Goal: Task Accomplishment & Management: Manage account settings

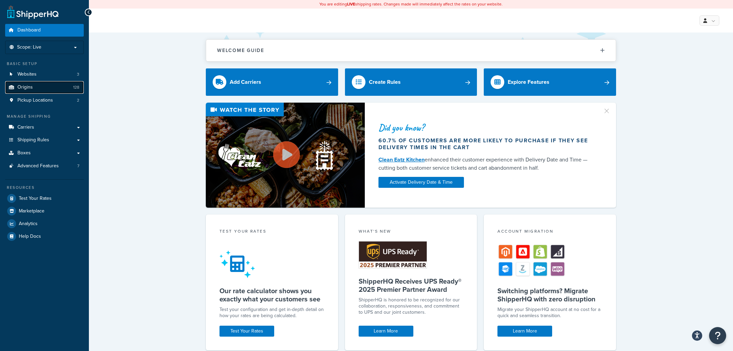
click at [45, 90] on link "Origins 128" at bounding box center [44, 87] width 79 height 13
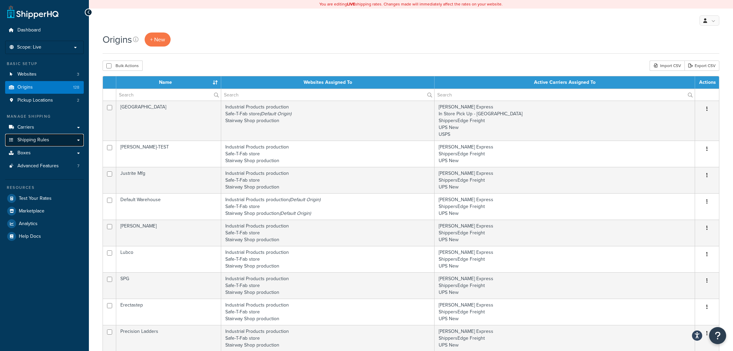
click at [78, 141] on link "Shipping Rules" at bounding box center [44, 140] width 79 height 13
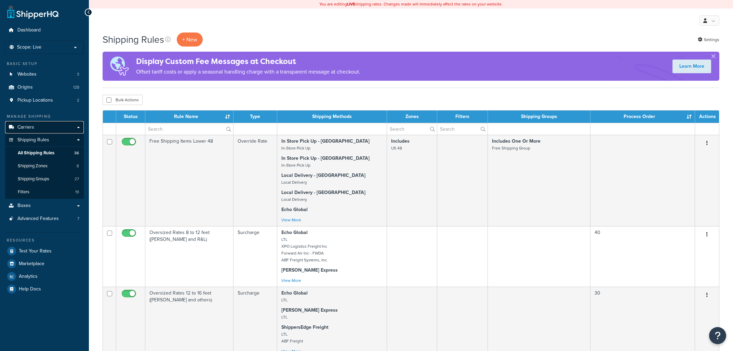
click at [77, 130] on link "Carriers" at bounding box center [44, 127] width 79 height 13
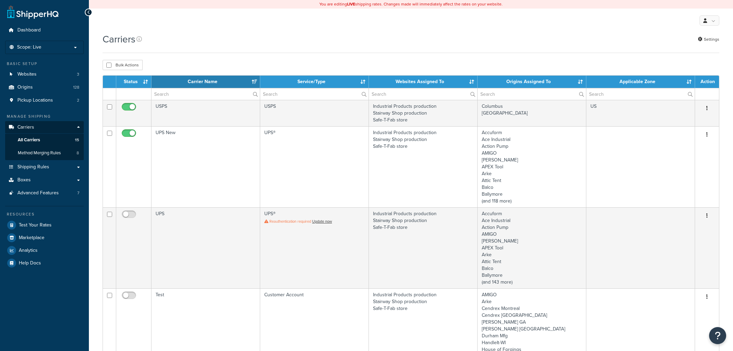
select select "15"
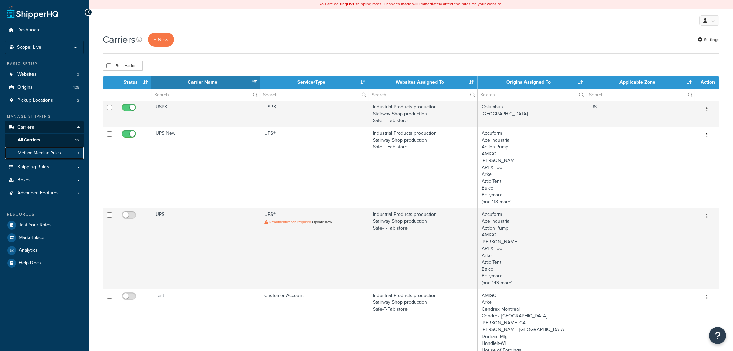
click at [46, 154] on span "Method Merging Rules" at bounding box center [39, 153] width 43 height 6
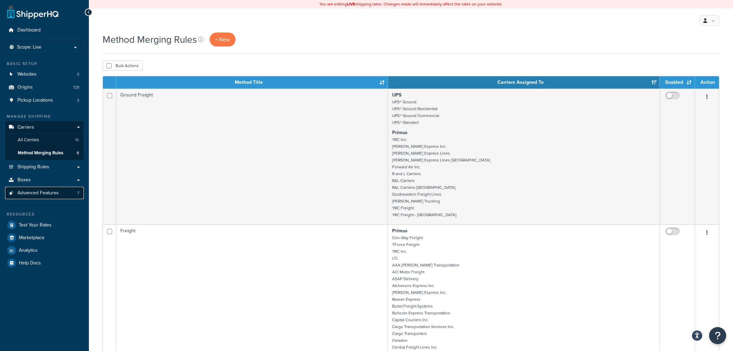
click at [57, 194] on span "Advanced Features" at bounding box center [37, 193] width 41 height 6
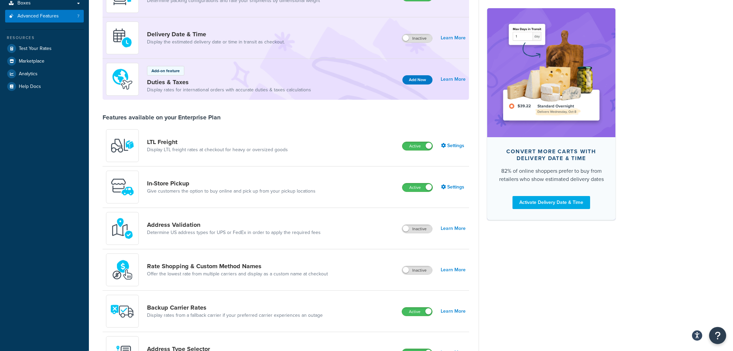
scroll to position [183, 0]
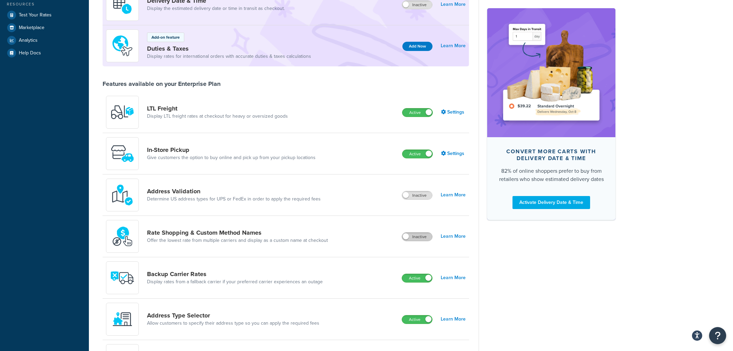
click at [422, 237] on label "Inactive" at bounding box center [417, 236] width 30 height 8
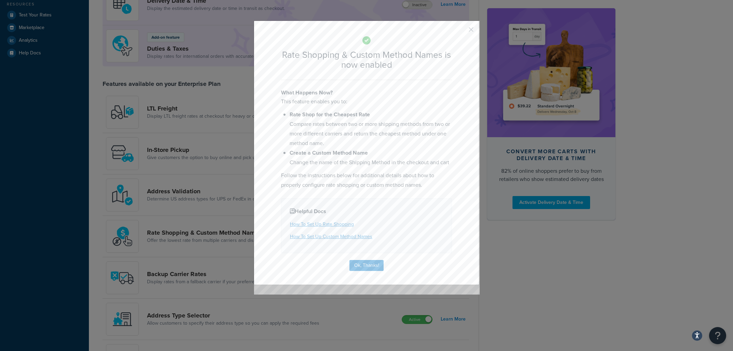
click at [366, 258] on div "Rate Shopping & Custom Method Names is now enabled What Happens Now? This featu…" at bounding box center [367, 153] width 226 height 264
click at [366, 263] on button "Ok, Thanks!" at bounding box center [366, 265] width 34 height 11
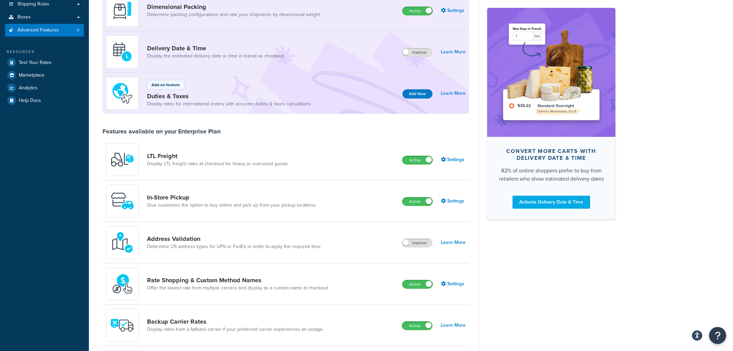
scroll to position [73, 0]
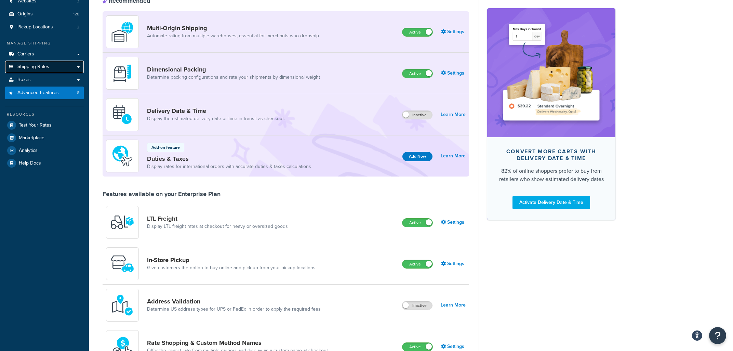
click at [41, 67] on span "Shipping Rules" at bounding box center [33, 67] width 32 height 6
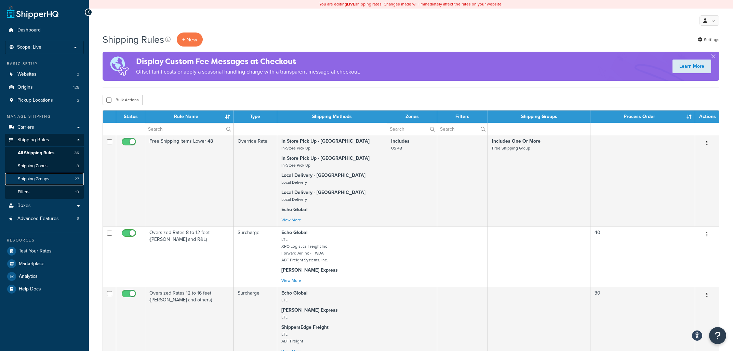
click at [39, 176] on span "Shipping Groups" at bounding box center [33, 179] width 31 height 6
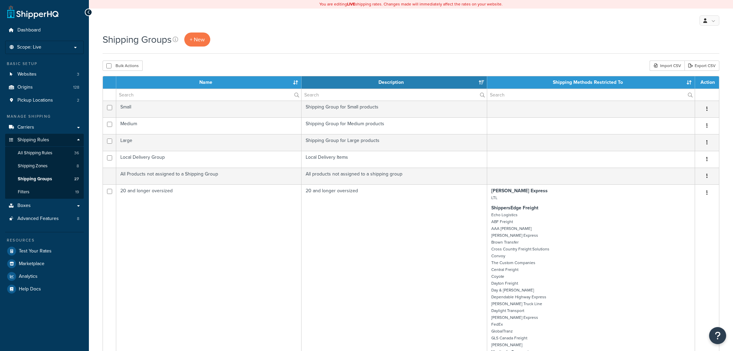
select select "15"
click at [56, 219] on span "Advanced Features" at bounding box center [37, 219] width 41 height 6
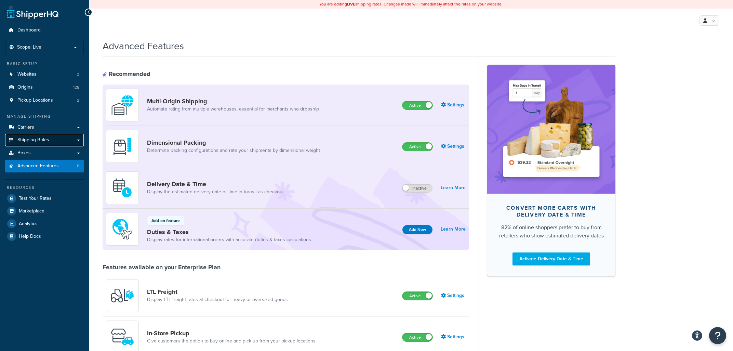
click at [68, 143] on link "Shipping Rules" at bounding box center [44, 140] width 79 height 13
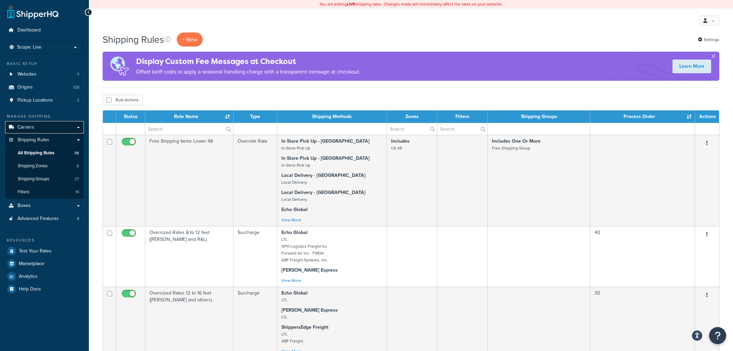
click at [74, 127] on link "Carriers" at bounding box center [44, 127] width 79 height 13
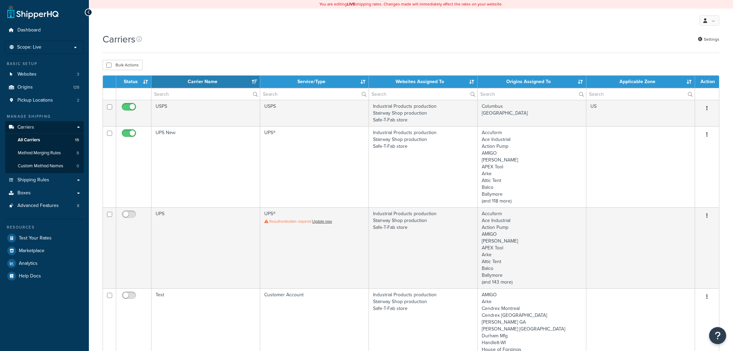
select select "15"
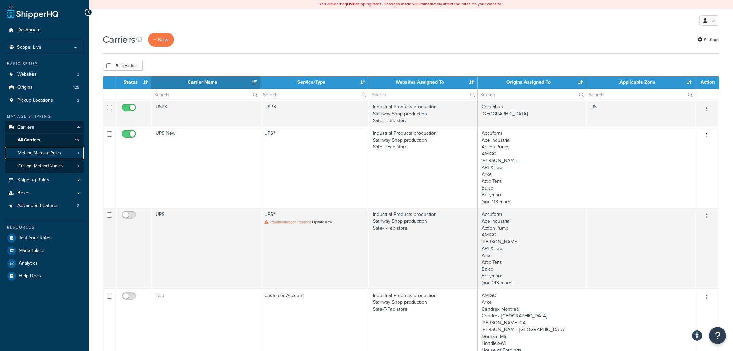
click at [46, 157] on link "Method Merging Rules 8" at bounding box center [44, 153] width 79 height 13
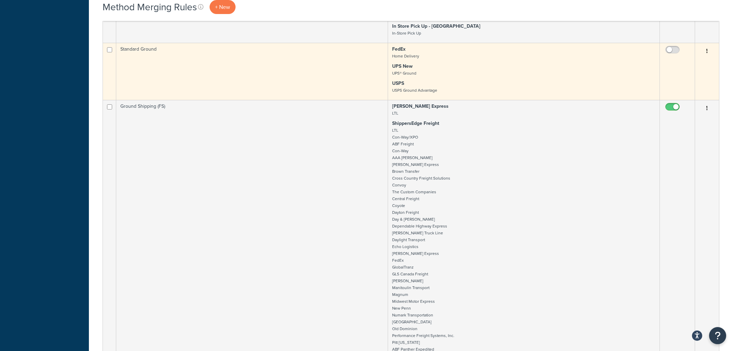
scroll to position [879, 0]
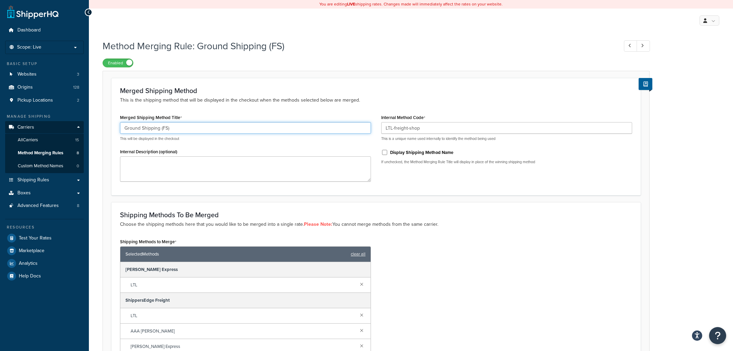
click at [167, 128] on input "Ground Shipping (FS)" at bounding box center [245, 128] width 251 height 12
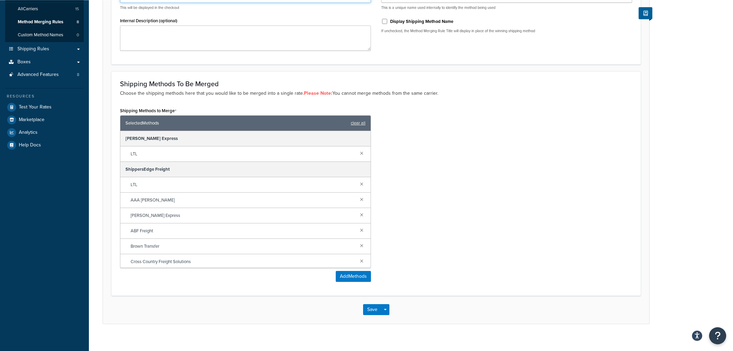
scroll to position [139, 0]
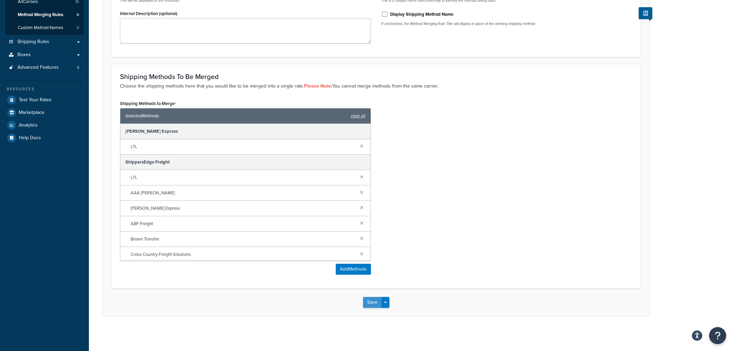
type input "Ground Shipping (Standard)"
click at [371, 302] on button "Save" at bounding box center [372, 302] width 18 height 11
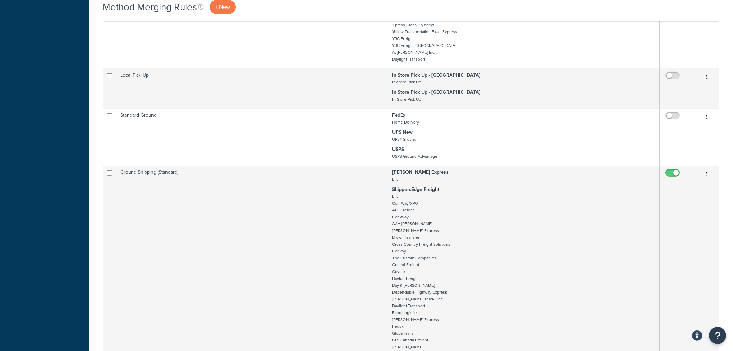
scroll to position [895, 0]
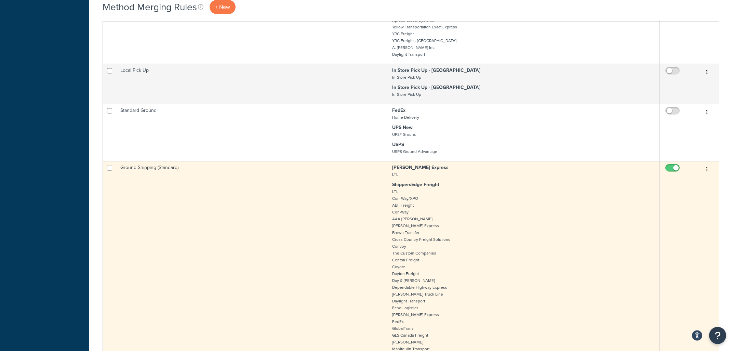
click at [707, 170] on button "button" at bounding box center [707, 169] width 10 height 11
click at [689, 184] on link "Edit" at bounding box center [679, 186] width 54 height 14
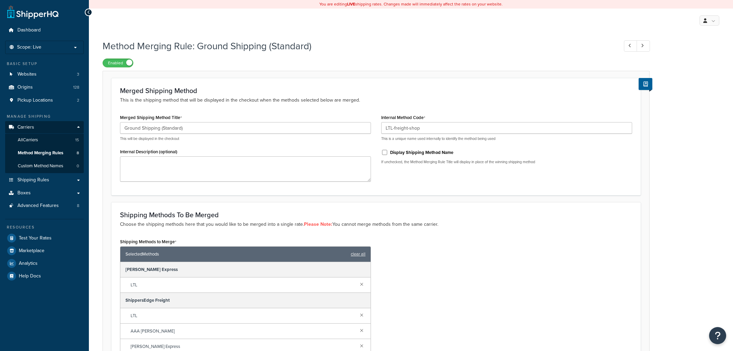
scroll to position [139, 0]
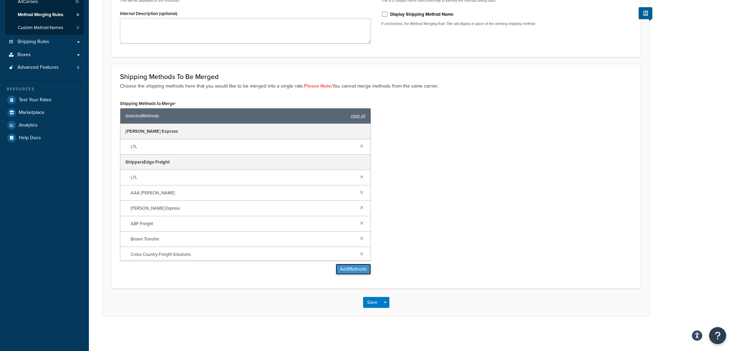
click at [340, 272] on button "Add Methods" at bounding box center [353, 269] width 35 height 11
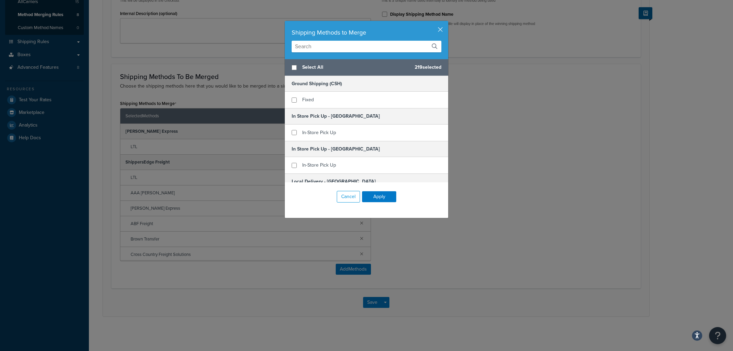
click at [343, 46] on input "text" at bounding box center [367, 47] width 150 height 12
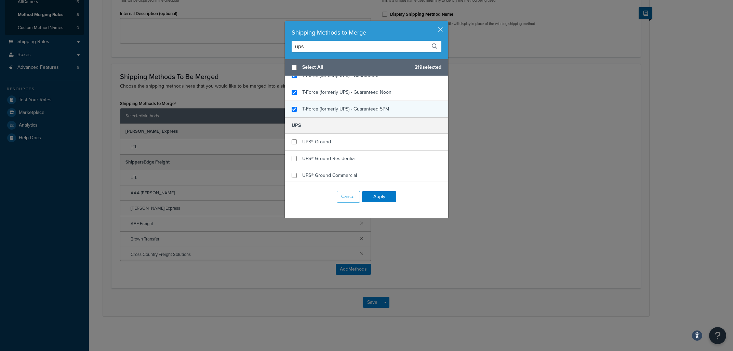
scroll to position [142, 0]
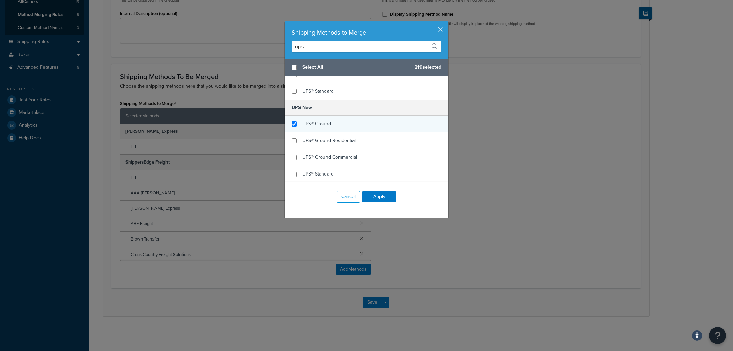
type input "ups"
drag, startPoint x: 292, startPoint y: 124, endPoint x: 292, endPoint y: 141, distance: 16.4
click at [292, 125] on input "checkbox" at bounding box center [294, 123] width 5 height 5
checkbox input "true"
click at [293, 140] on input "checkbox" at bounding box center [294, 140] width 5 height 5
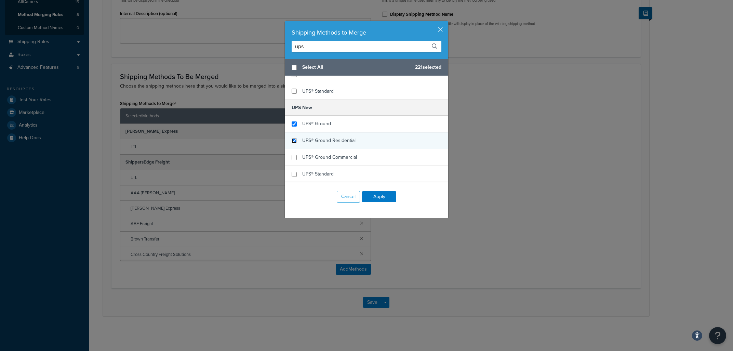
checkbox input "true"
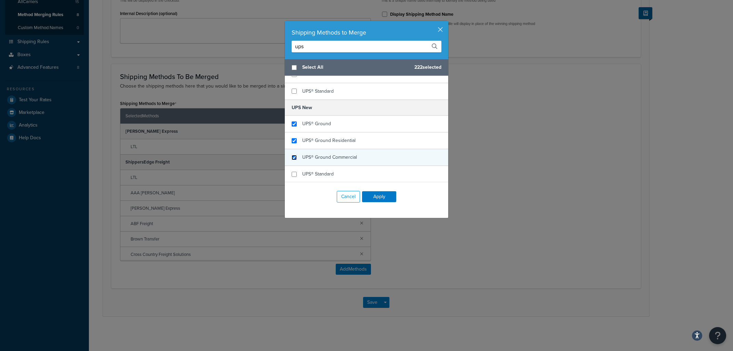
click at [294, 160] on input "checkbox" at bounding box center [294, 157] width 5 height 5
checkbox input "true"
click at [294, 174] on input "checkbox" at bounding box center [294, 174] width 5 height 5
checkbox input "true"
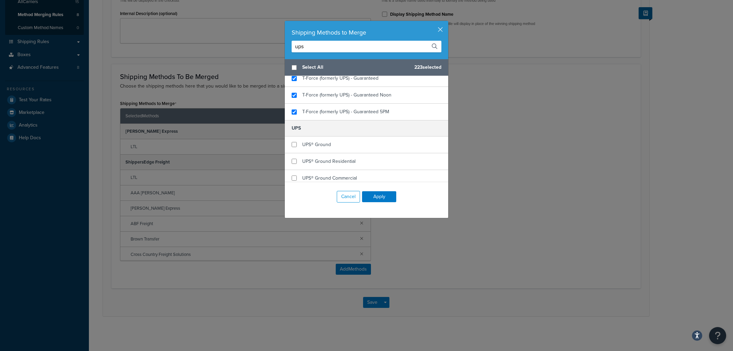
scroll to position [0, 0]
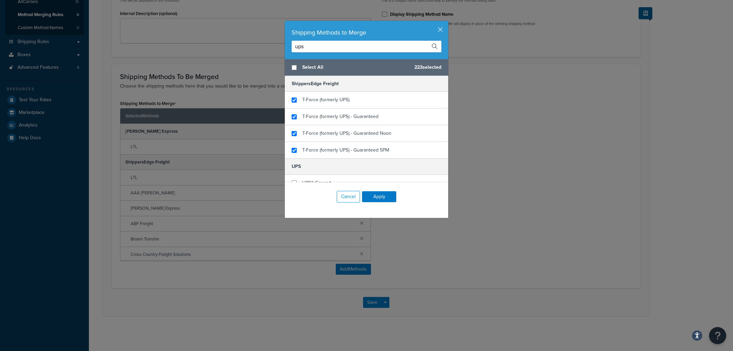
drag, startPoint x: 329, startPoint y: 48, endPoint x: 255, endPoint y: 47, distance: 74.2
click at [292, 46] on input "ups" at bounding box center [367, 47] width 150 height 12
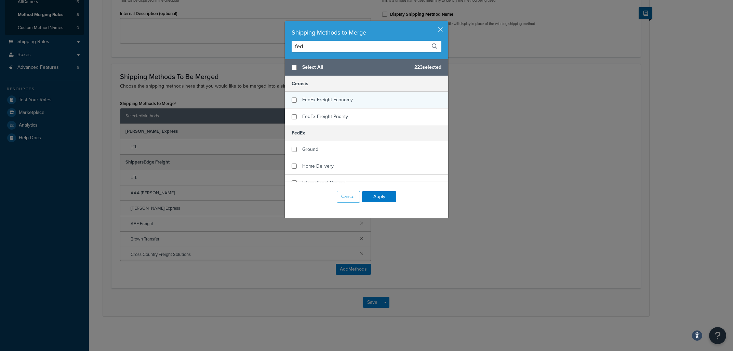
scroll to position [41, 0]
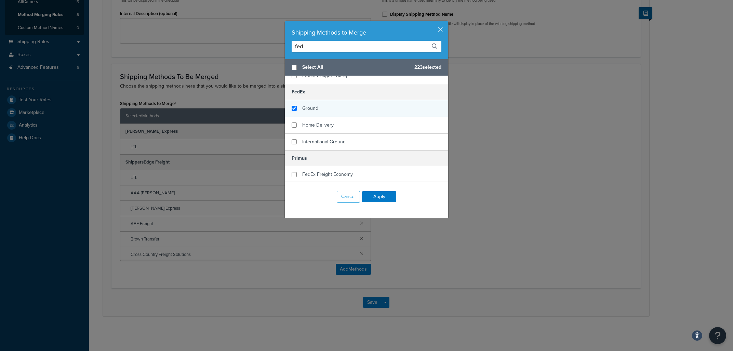
type input "fed"
drag, startPoint x: 294, startPoint y: 107, endPoint x: 294, endPoint y: 111, distance: 3.8
click at [294, 108] on input "checkbox" at bounding box center [294, 108] width 5 height 5
checkbox input "true"
click at [293, 125] on input "checkbox" at bounding box center [294, 124] width 5 height 5
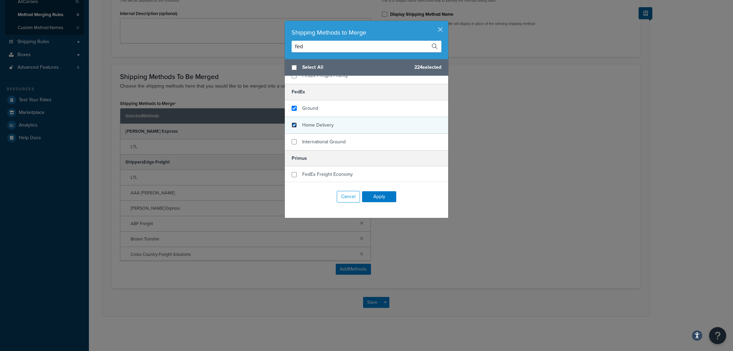
checkbox input "true"
click at [293, 143] on input "checkbox" at bounding box center [294, 141] width 5 height 5
checkbox input "true"
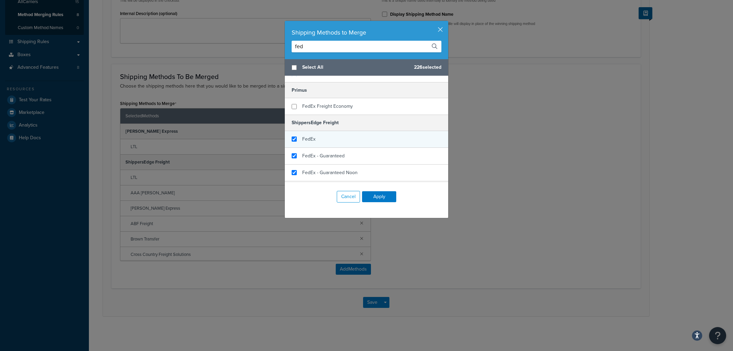
scroll to position [125, 0]
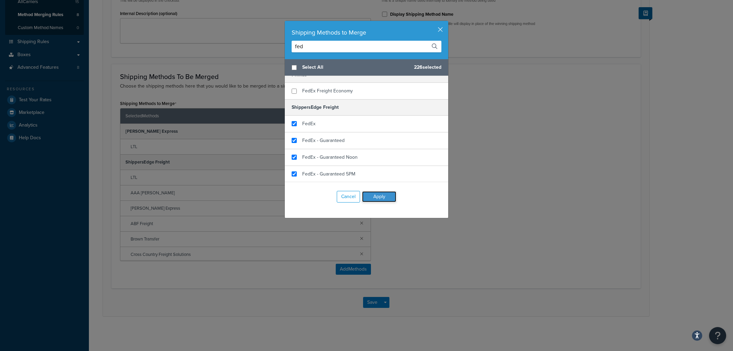
click at [383, 196] on button "Apply" at bounding box center [379, 196] width 34 height 11
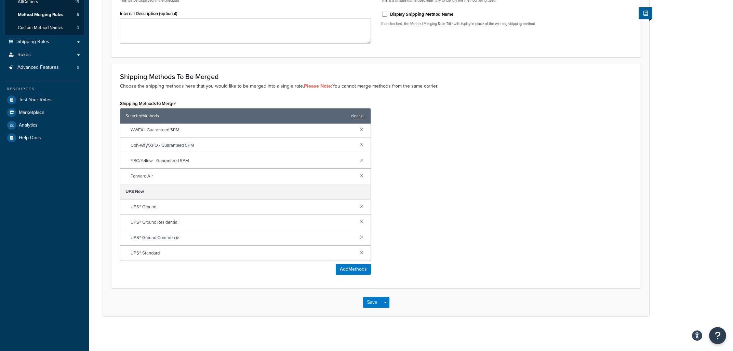
scroll to position [0, 0]
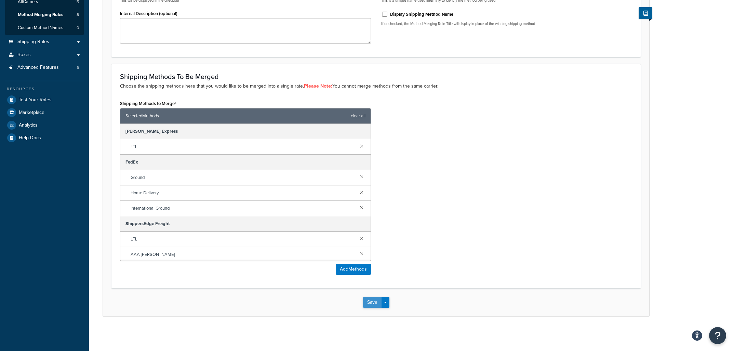
click at [368, 300] on button "Save" at bounding box center [372, 302] width 18 height 11
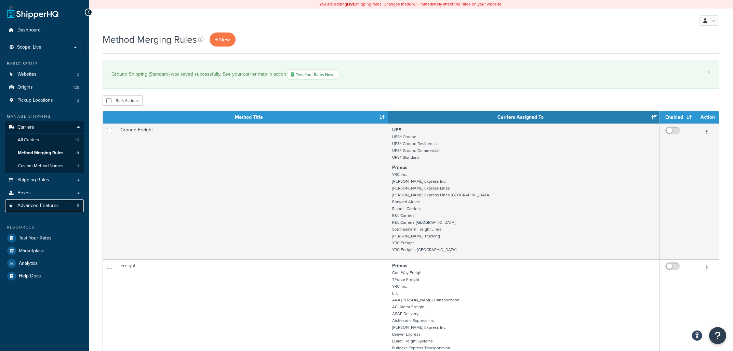
click at [43, 206] on span "Advanced Features" at bounding box center [37, 206] width 41 height 6
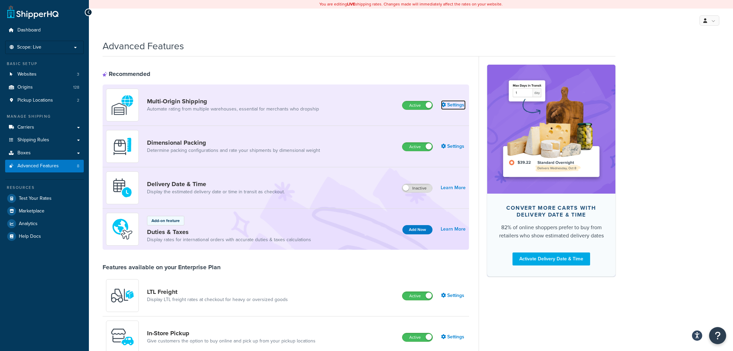
click at [453, 107] on link "Settings" at bounding box center [453, 105] width 25 height 10
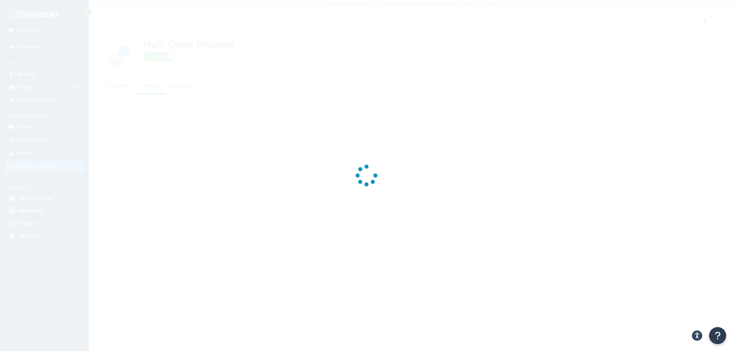
select select "false"
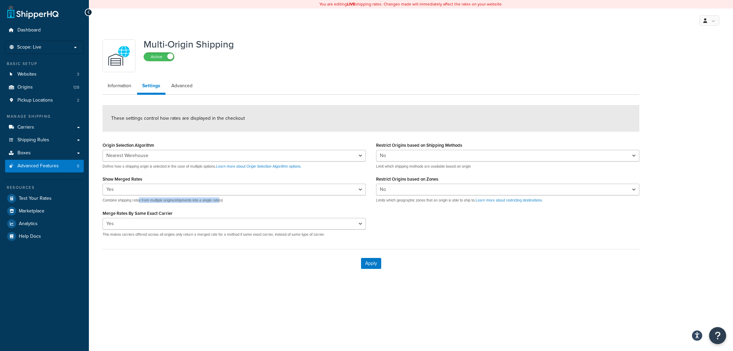
drag, startPoint x: 140, startPoint y: 199, endPoint x: 223, endPoint y: 204, distance: 82.9
click at [223, 204] on div "Origin Selection Algorithm Nearest Warehouse Fewest Warehouses Define how a shi…" at bounding box center [234, 191] width 274 height 102
drag, startPoint x: 208, startPoint y: 205, endPoint x: 155, endPoint y: 211, distance: 53.4
click at [155, 211] on div "Origin Selection Algorithm Nearest Warehouse Fewest Warehouses Define how a shi…" at bounding box center [234, 191] width 274 height 102
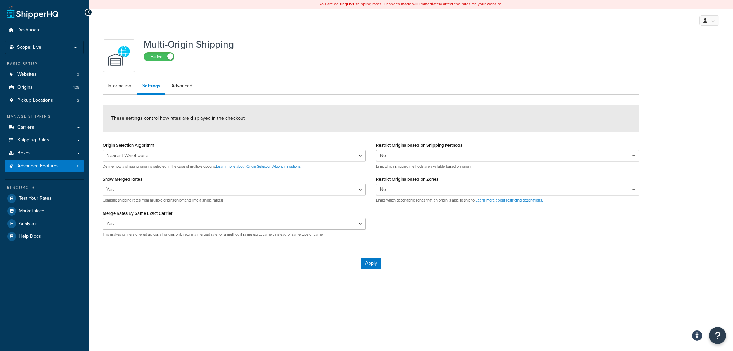
click at [155, 211] on label "Merge Rates By Same Exact Carrier" at bounding box center [138, 213] width 70 height 5
click at [155, 218] on select "Yes No" at bounding box center [234, 224] width 263 height 12
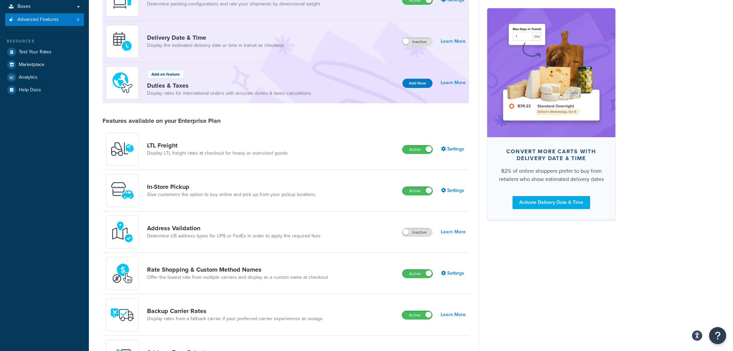
scroll to position [256, 0]
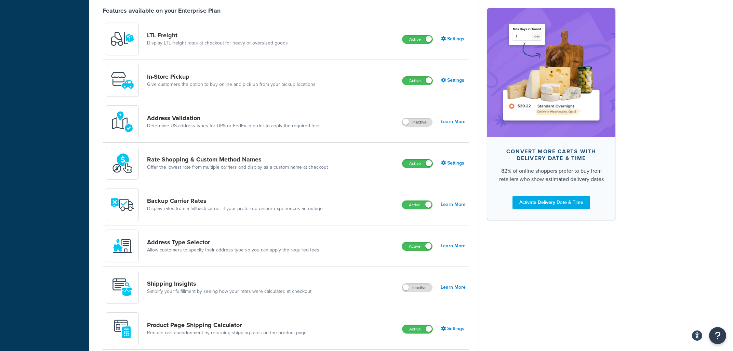
click at [427, 166] on span at bounding box center [429, 163] width 6 height 6
click at [683, 102] on div "Advanced Features Recommended Multi-Origin Shipping Automate rating from multip…" at bounding box center [411, 93] width 644 height 628
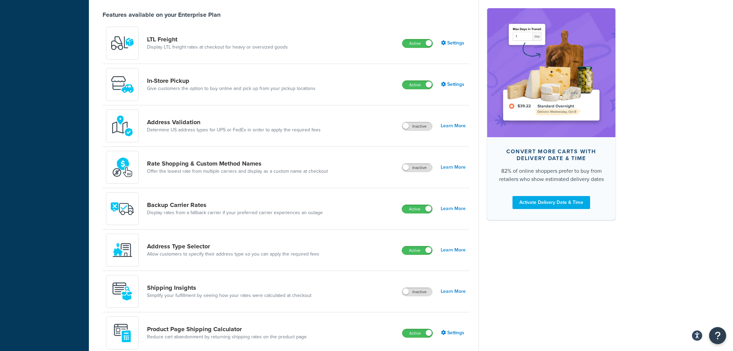
scroll to position [220, 0]
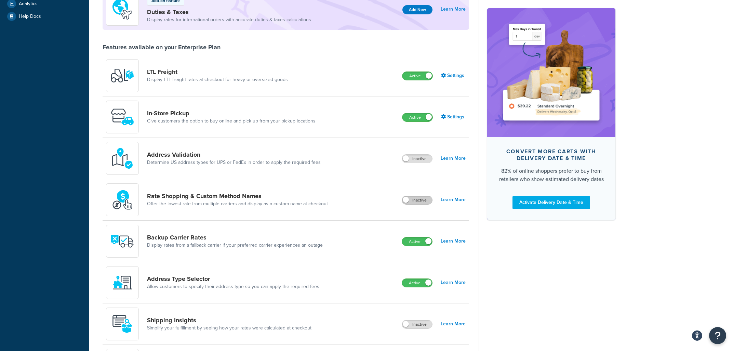
click at [413, 200] on label "Inactive" at bounding box center [417, 200] width 30 height 8
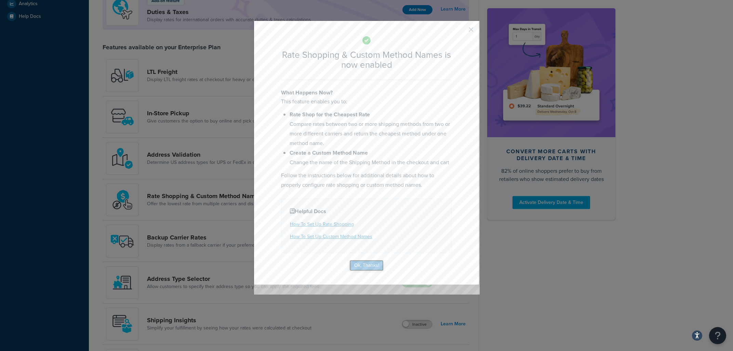
click at [360, 269] on button "Ok, Thanks!" at bounding box center [366, 265] width 34 height 11
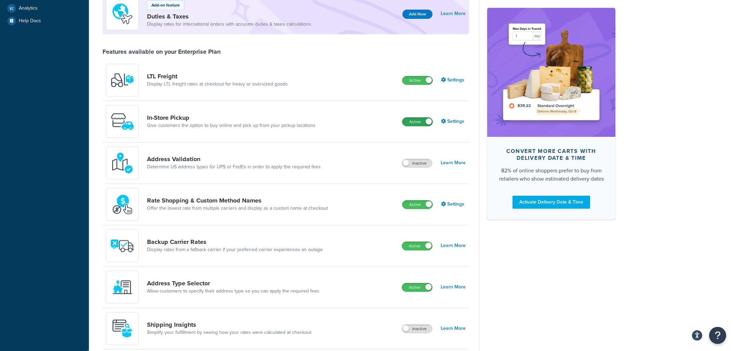
scroll to position [183, 0]
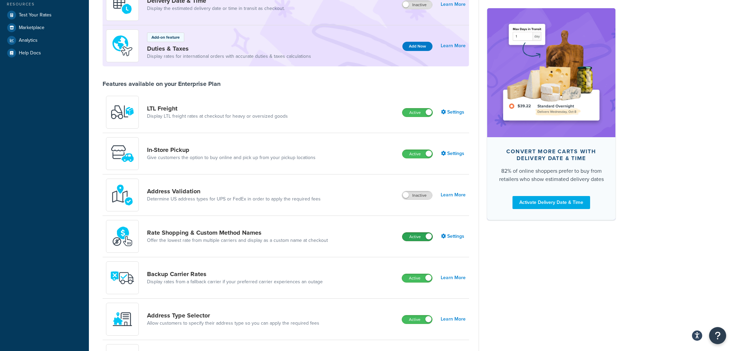
click at [424, 237] on label "Active" at bounding box center [417, 236] width 30 height 8
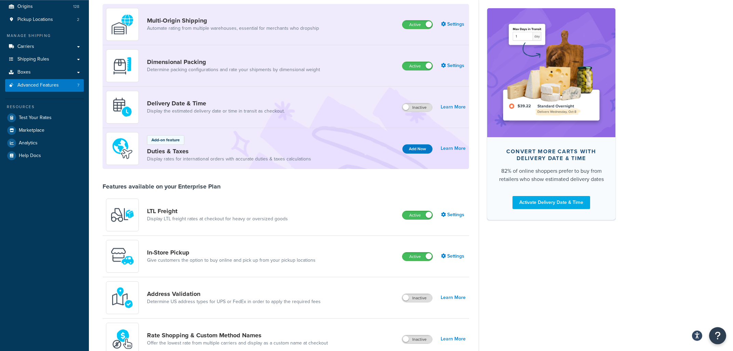
scroll to position [73, 0]
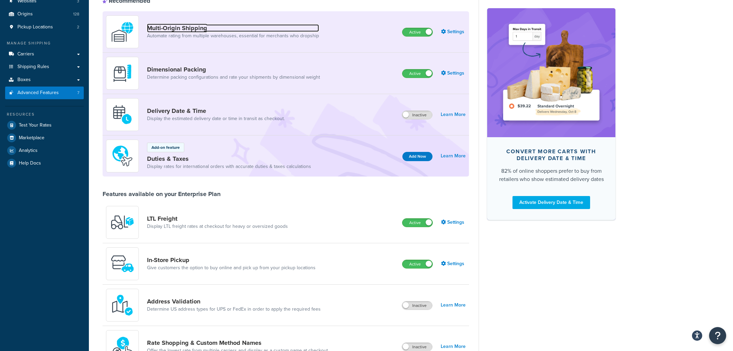
click at [212, 29] on link "Multi-Origin Shipping" at bounding box center [233, 28] width 172 height 8
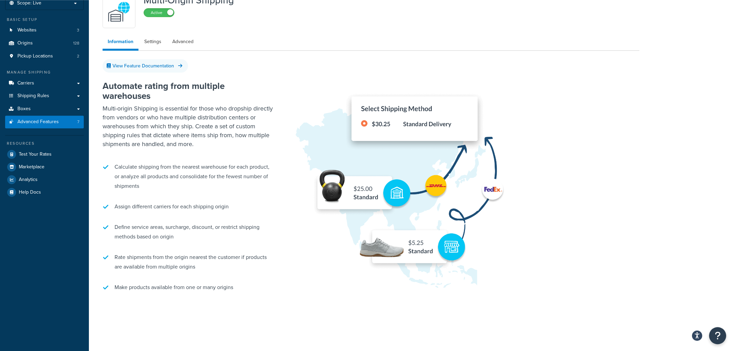
scroll to position [51, 0]
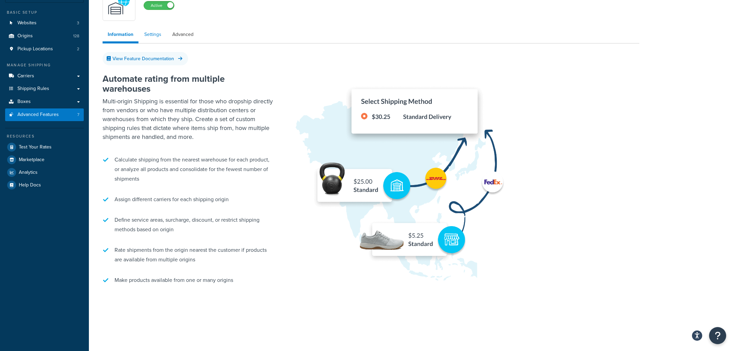
click at [154, 36] on link "Settings" at bounding box center [152, 35] width 27 height 14
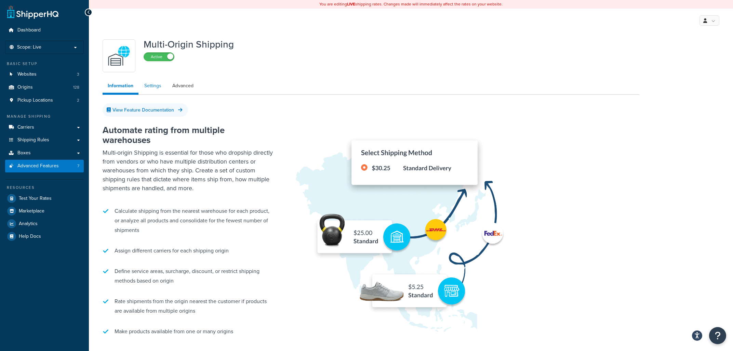
select select "false"
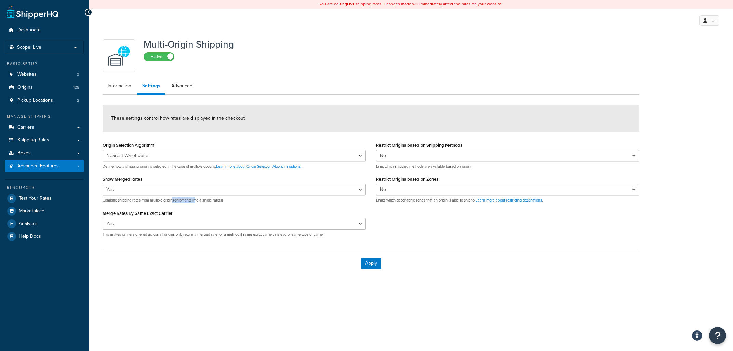
drag, startPoint x: 174, startPoint y: 200, endPoint x: 199, endPoint y: 203, distance: 25.4
click at [198, 203] on p "Combine shipping rates from multiple origins/shipments into a single rate(s)" at bounding box center [234, 200] width 263 height 5
click at [201, 203] on p "Combine shipping rates from multiple origins/shipments into a single rate(s)" at bounding box center [234, 200] width 263 height 5
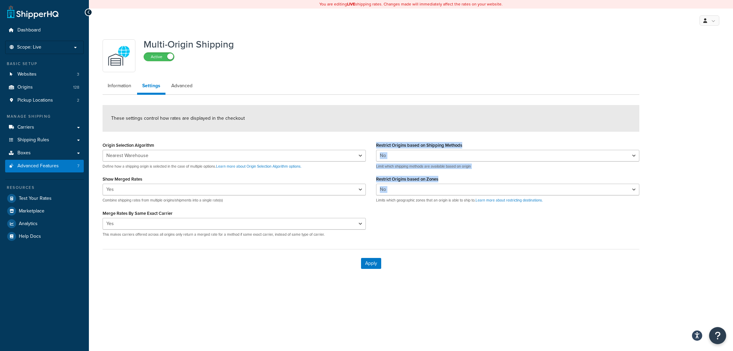
drag, startPoint x: 161, startPoint y: 236, endPoint x: 256, endPoint y: 243, distance: 94.6
click at [256, 243] on form "These settings control how rates are displayed in the checkout Origin Selection…" at bounding box center [371, 191] width 537 height 172
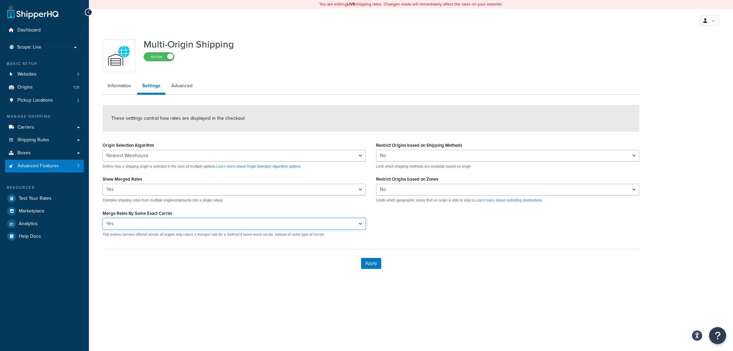
click at [103, 218] on select "Yes No" at bounding box center [234, 224] width 263 height 12
select select "false"
click option "No" at bounding box center [0, 0] width 0 height 0
click at [366, 264] on button "Apply" at bounding box center [371, 263] width 20 height 11
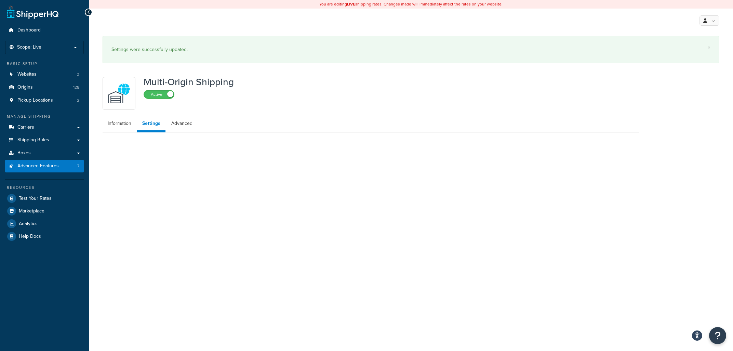
select select "false"
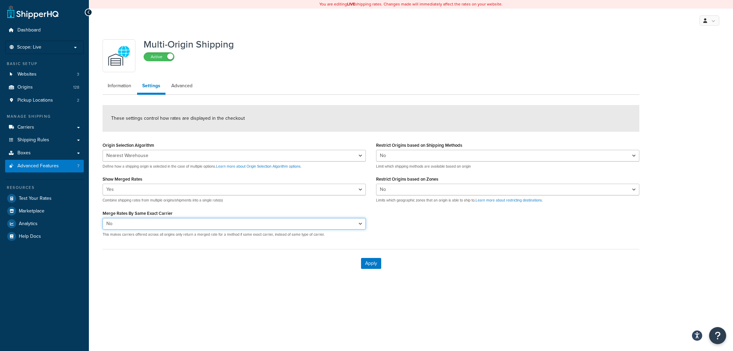
click at [103, 218] on select "Yes No" at bounding box center [234, 224] width 263 height 12
select select "true"
click option "Yes" at bounding box center [0, 0] width 0 height 0
click at [364, 264] on button "Apply" at bounding box center [371, 263] width 20 height 11
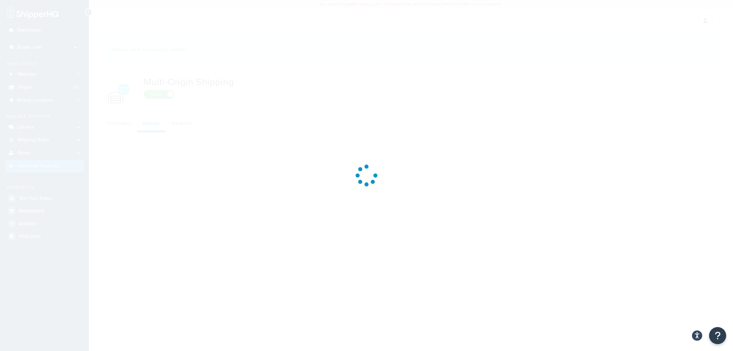
select select "false"
